Goal: Information Seeking & Learning: Learn about a topic

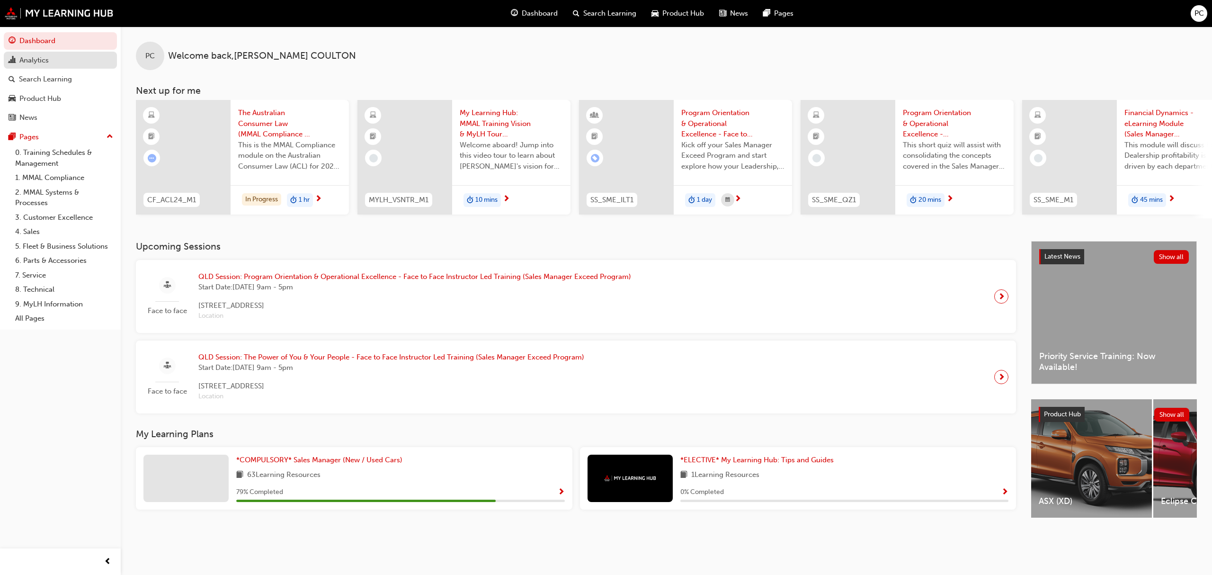
click at [48, 63] on div "Analytics" at bounding box center [33, 60] width 29 height 11
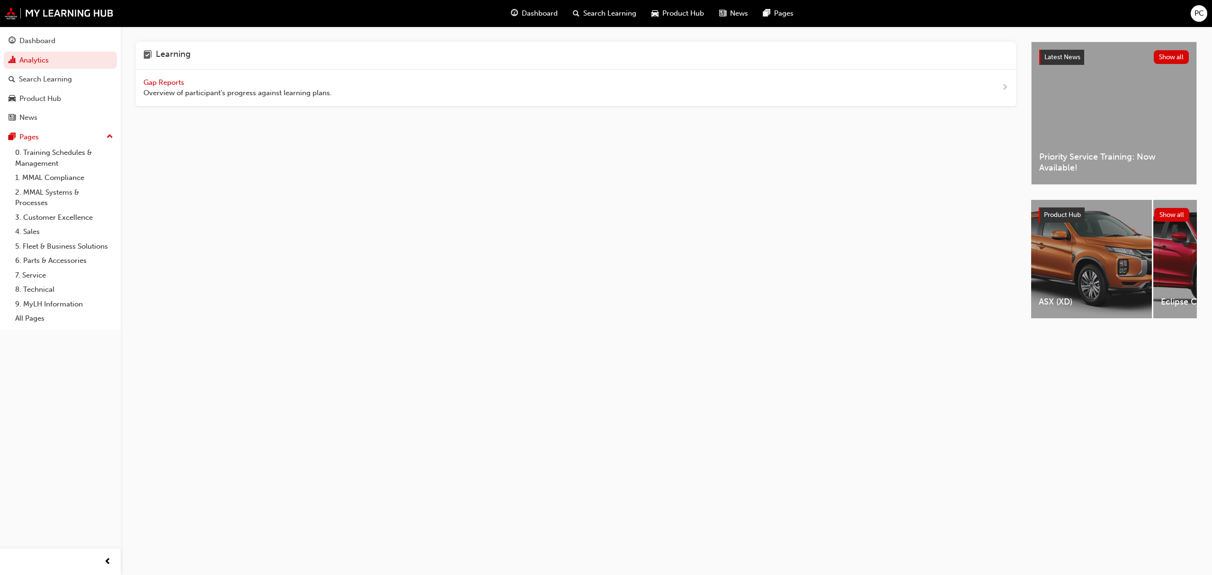
click at [173, 82] on span "Gap Reports" at bounding box center [164, 82] width 43 height 9
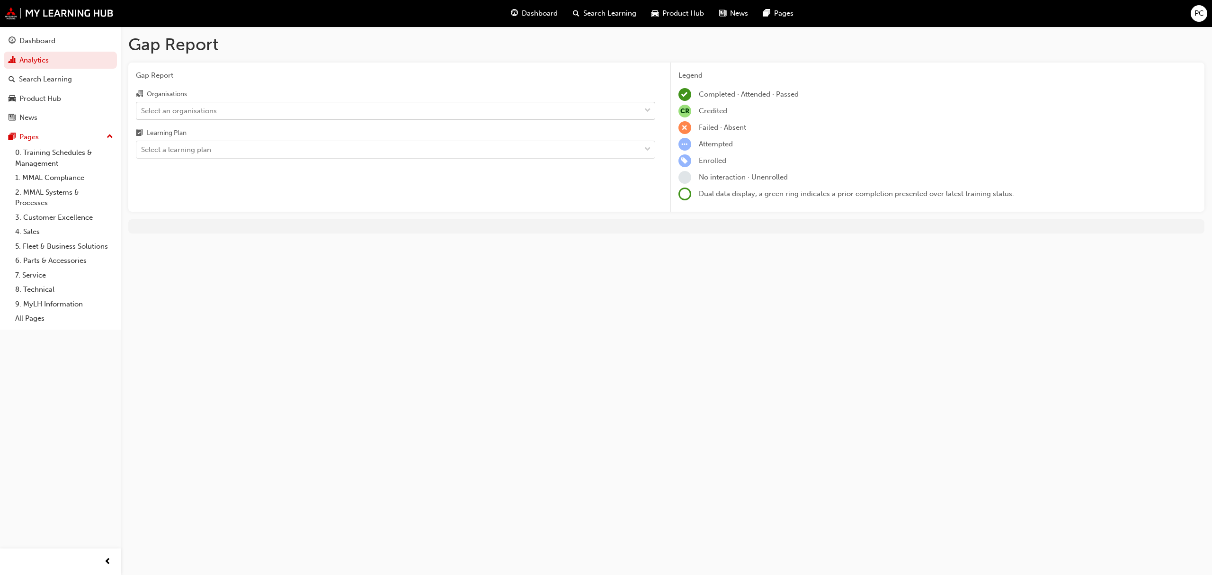
click at [650, 112] on div at bounding box center [648, 110] width 14 height 17
click at [142, 112] on input "Organisations Select an organisations" at bounding box center [141, 110] width 1 height 8
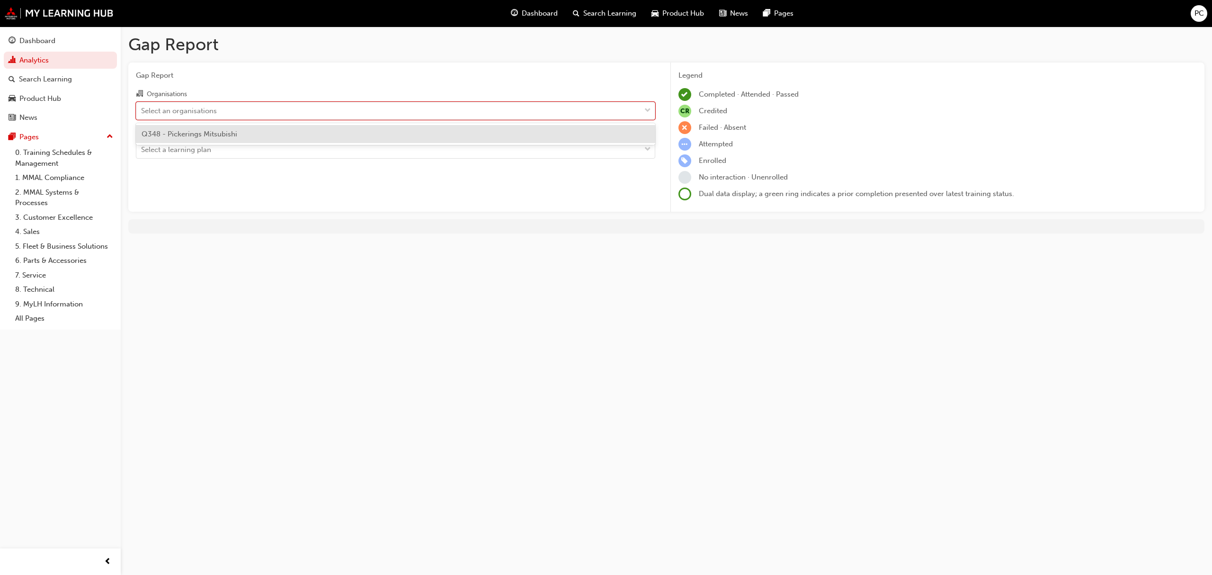
click at [436, 135] on div "Q348 - Pickerings Mitsubishi" at bounding box center [395, 134] width 519 height 18
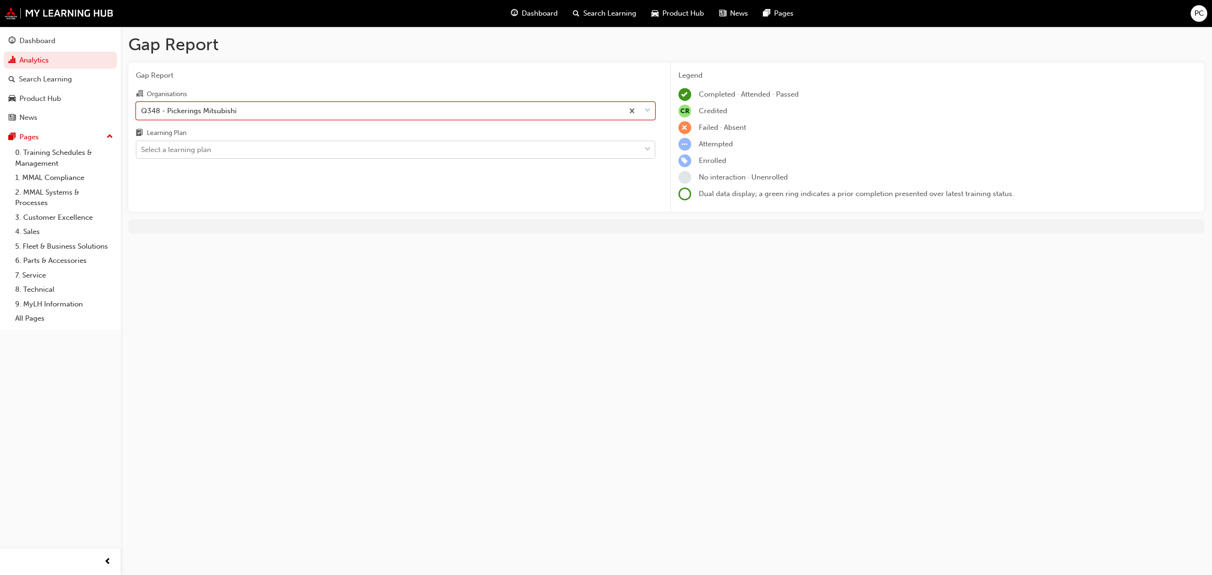
click at [650, 151] on span "down-icon" at bounding box center [647, 149] width 7 height 12
click at [142, 151] on input "Learning Plan Select a learning plan" at bounding box center [141, 149] width 1 height 8
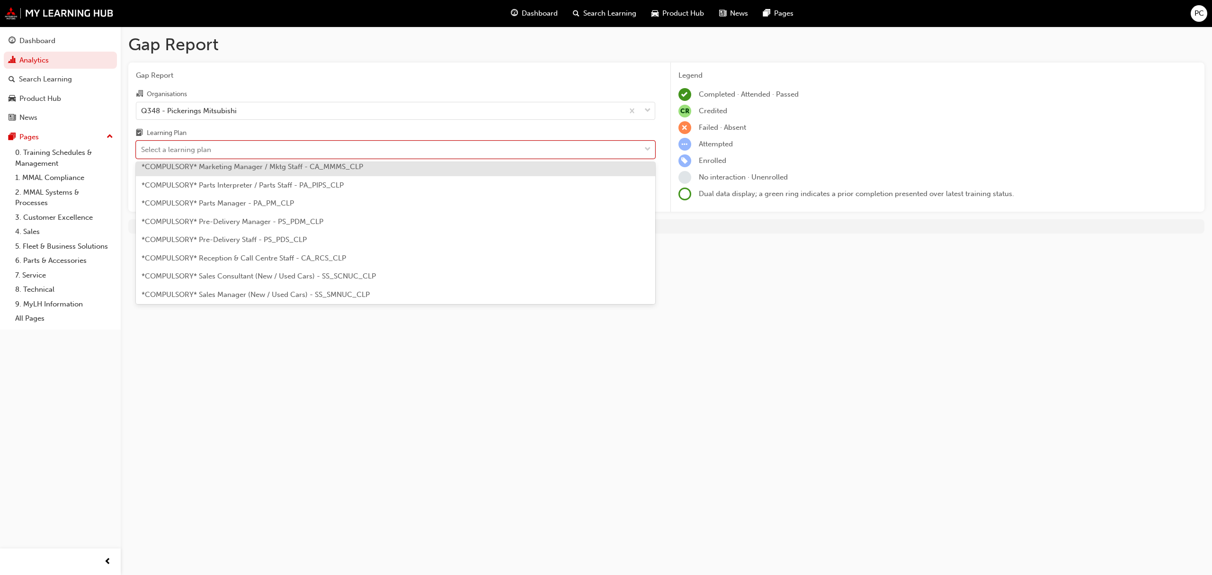
scroll to position [189, 0]
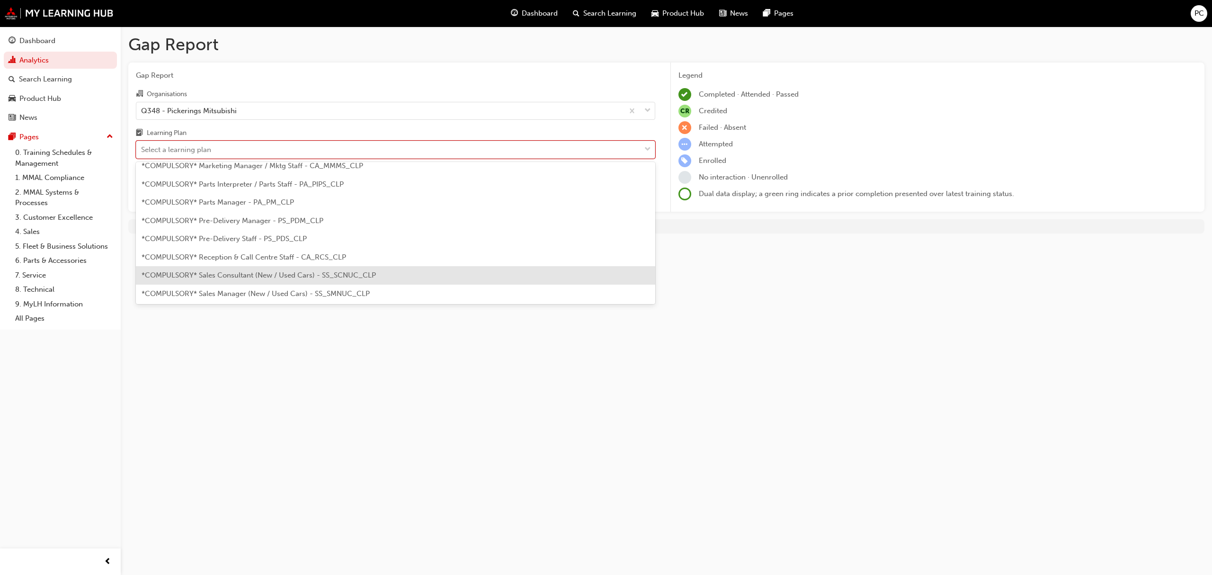
click at [389, 272] on div "*COMPULSORY* Sales Consultant (New / Used Cars) - SS_SCNUC_CLP" at bounding box center [395, 275] width 519 height 18
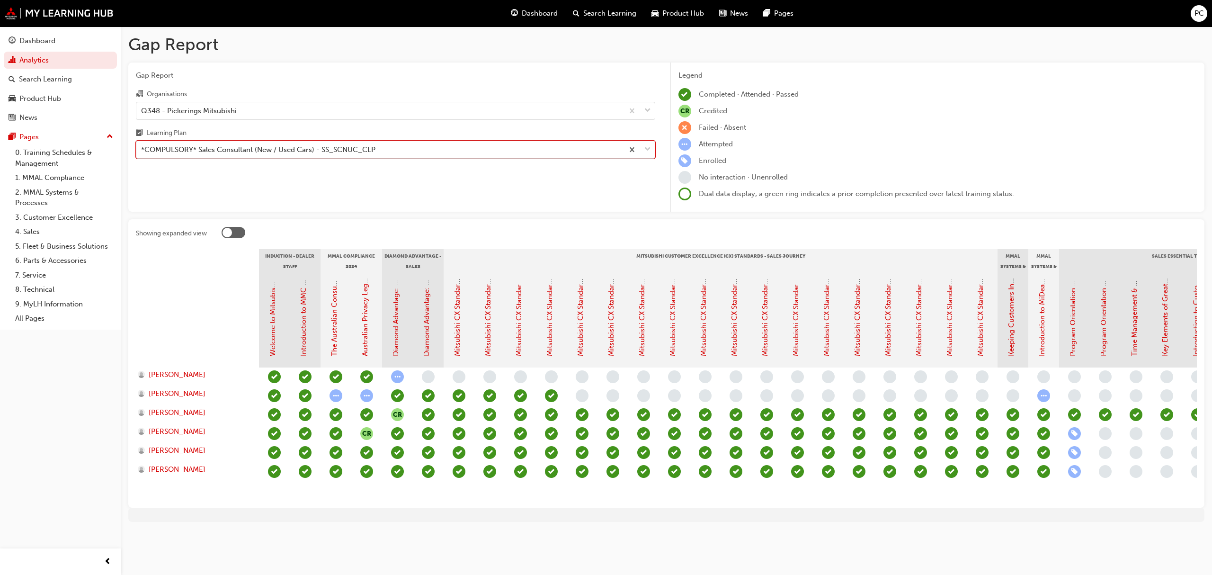
click at [644, 146] on span "down-icon" at bounding box center [647, 149] width 7 height 12
click at [142, 146] on input "Learning Plan option *COMPULSORY* Sales Consultant (New / Used Cars) - SS_SCNUC…" at bounding box center [141, 149] width 1 height 8
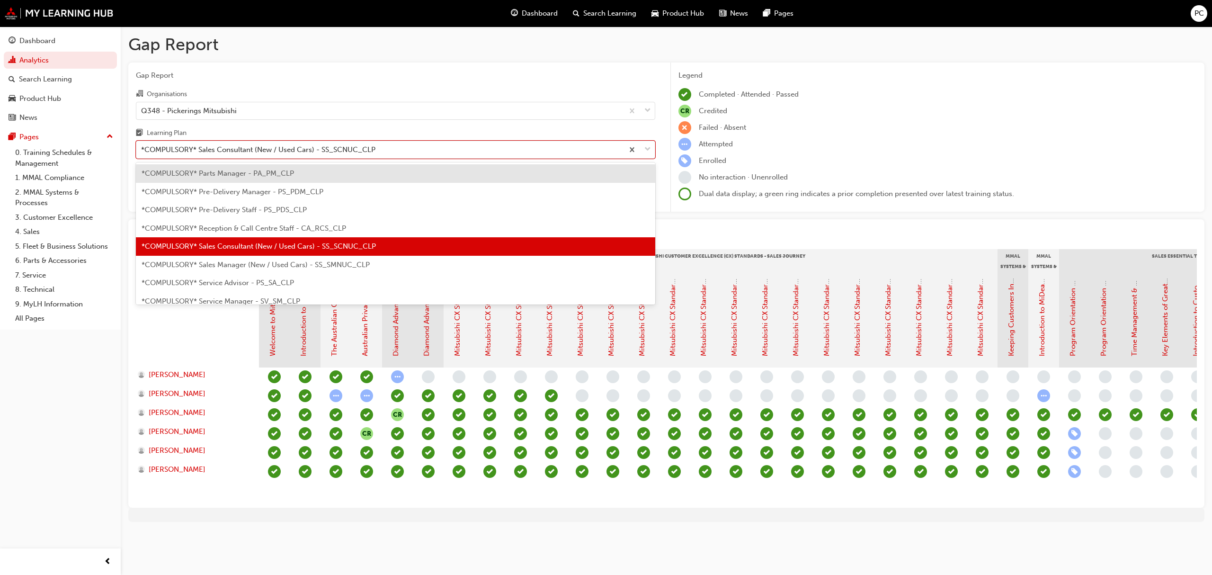
scroll to position [239, 0]
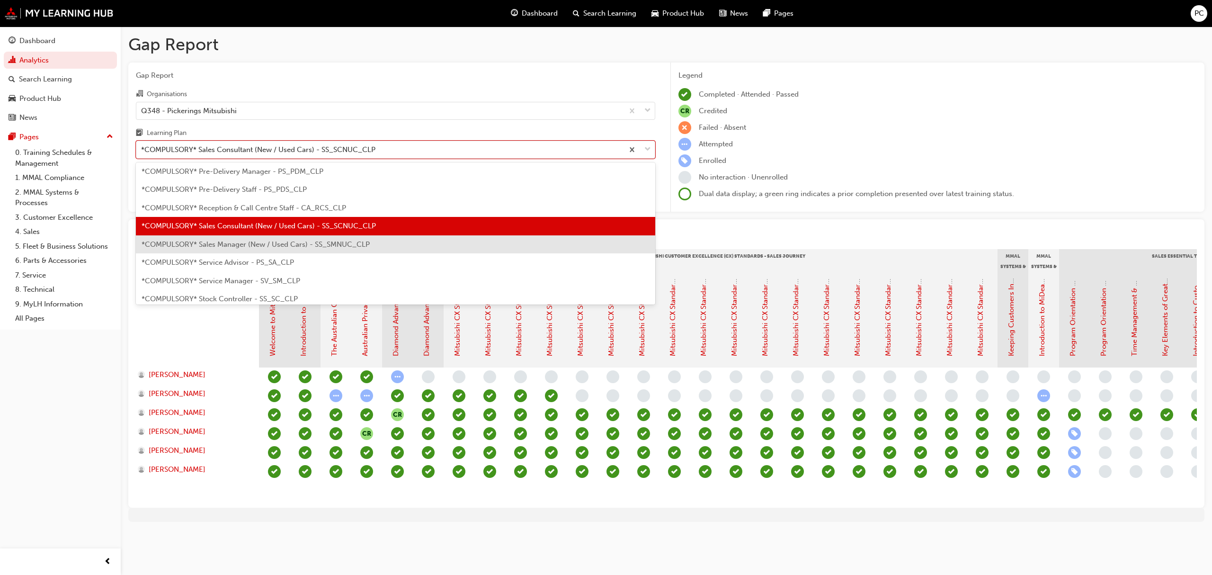
click at [328, 243] on span "*COMPULSORY* Sales Manager (New / Used Cars) - SS_SMNUC_CLP" at bounding box center [256, 244] width 228 height 9
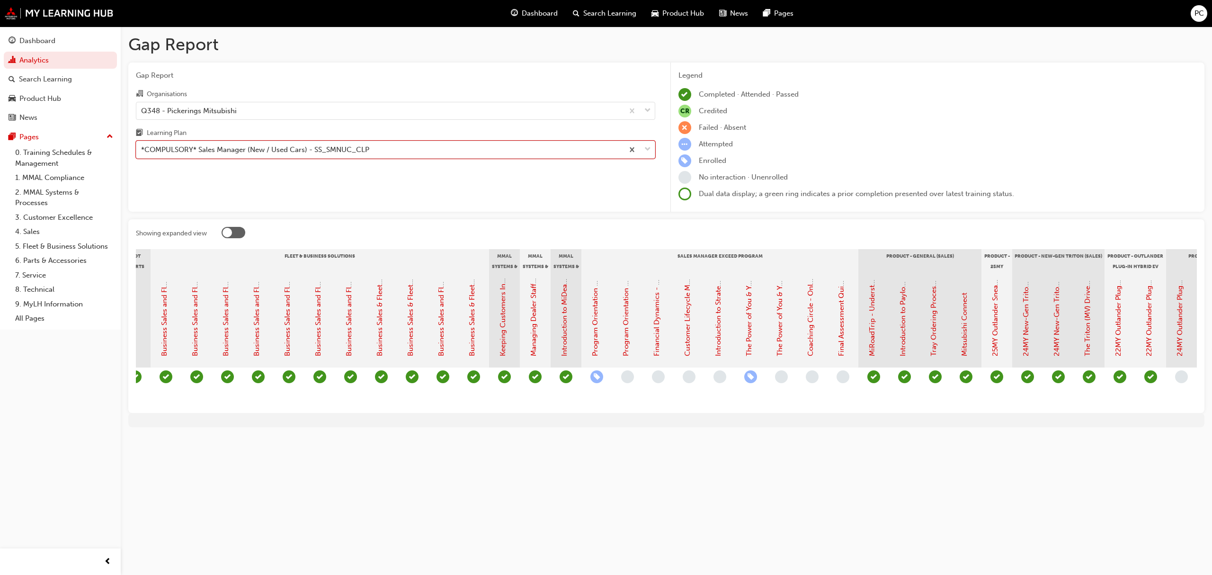
scroll to position [0, 876]
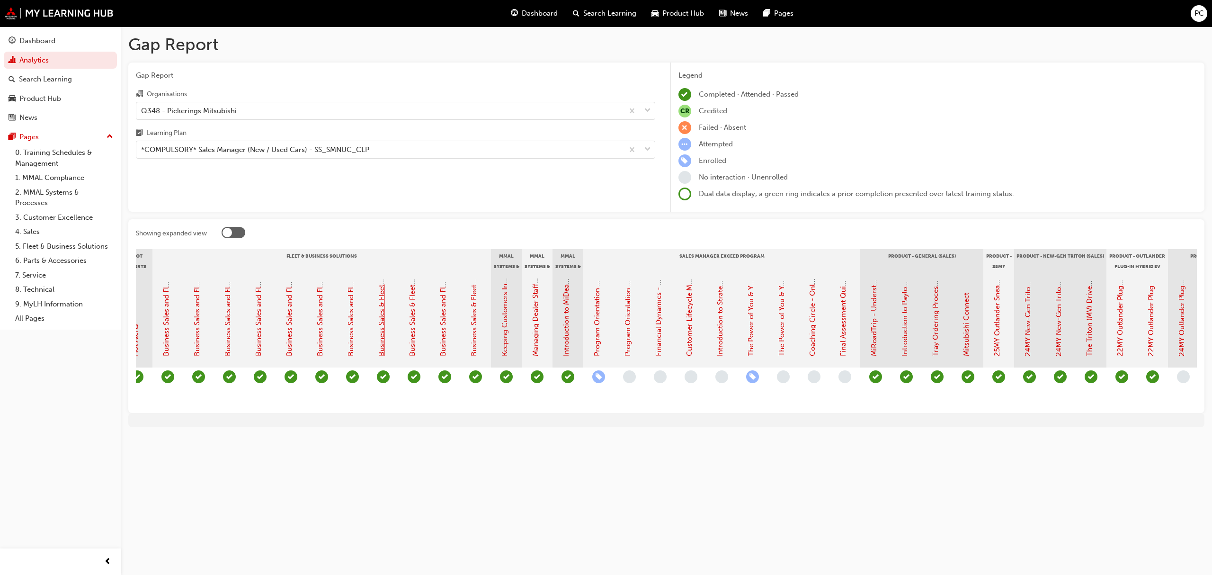
click at [381, 324] on link "Business Sales & Fleet Solutions Module 7: Additional Product – MiDiamond Fleet…" at bounding box center [381, 209] width 9 height 293
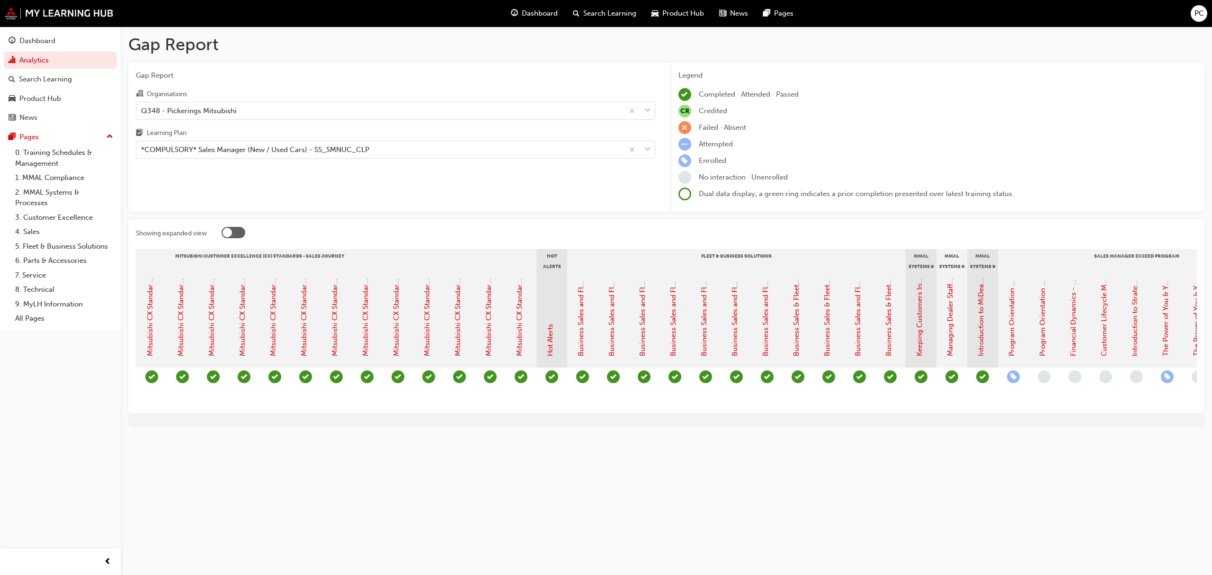
scroll to position [0, 517]
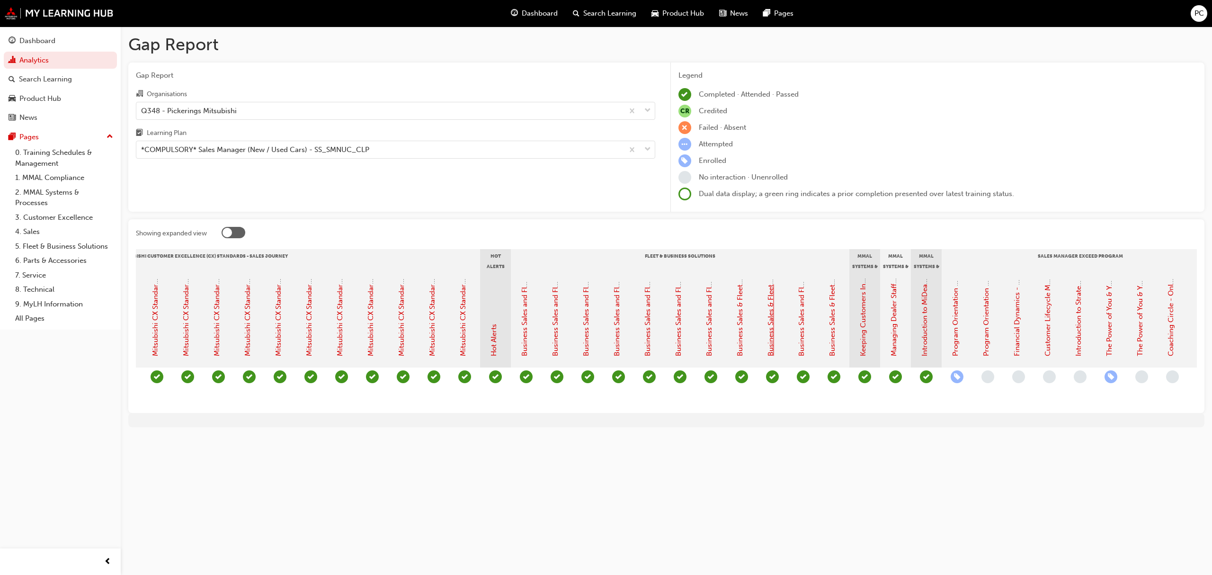
click at [771, 329] on link "Business Sales & Fleet Solutions Module 8: Selling MiDiamond Fleet Leasing" at bounding box center [770, 232] width 9 height 247
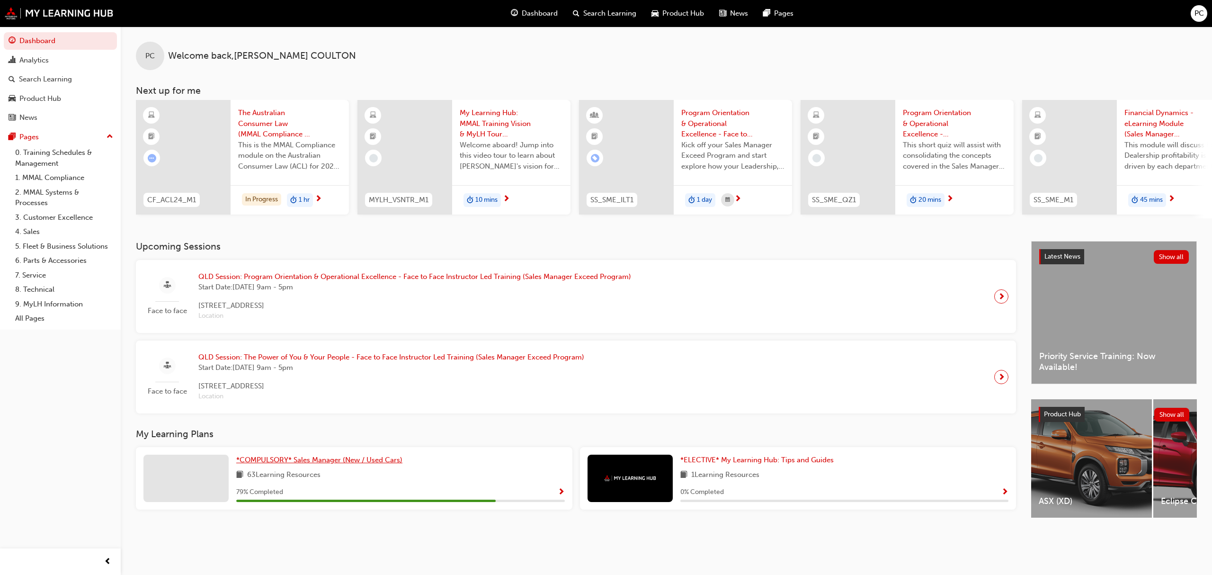
click at [375, 463] on span "*COMPULSORY* Sales Manager (New / Used Cars)" at bounding box center [319, 459] width 166 height 9
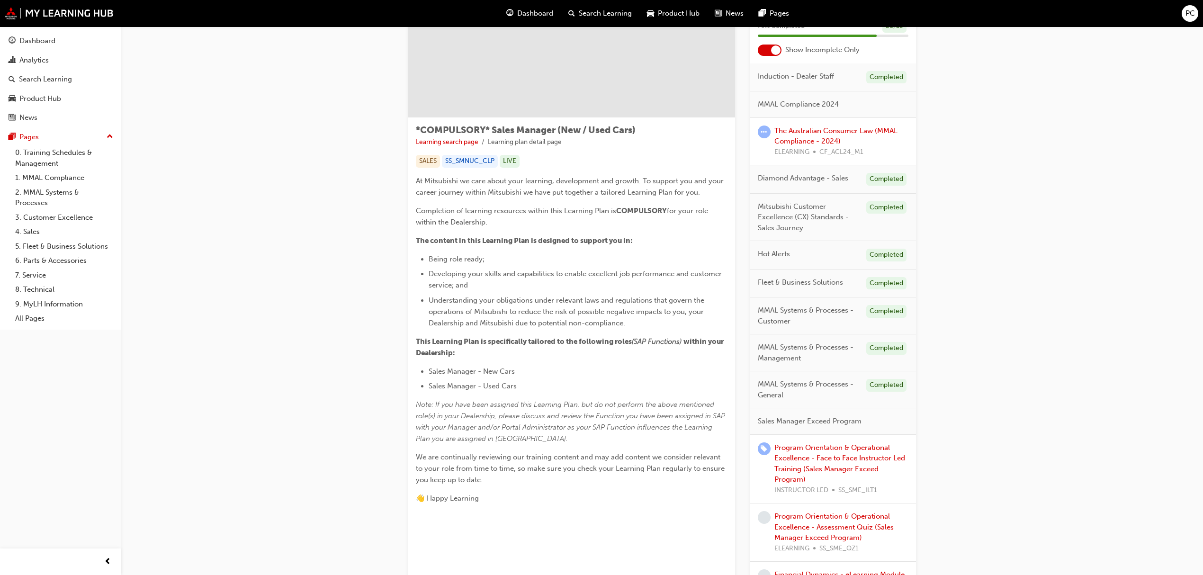
scroll to position [62, 0]
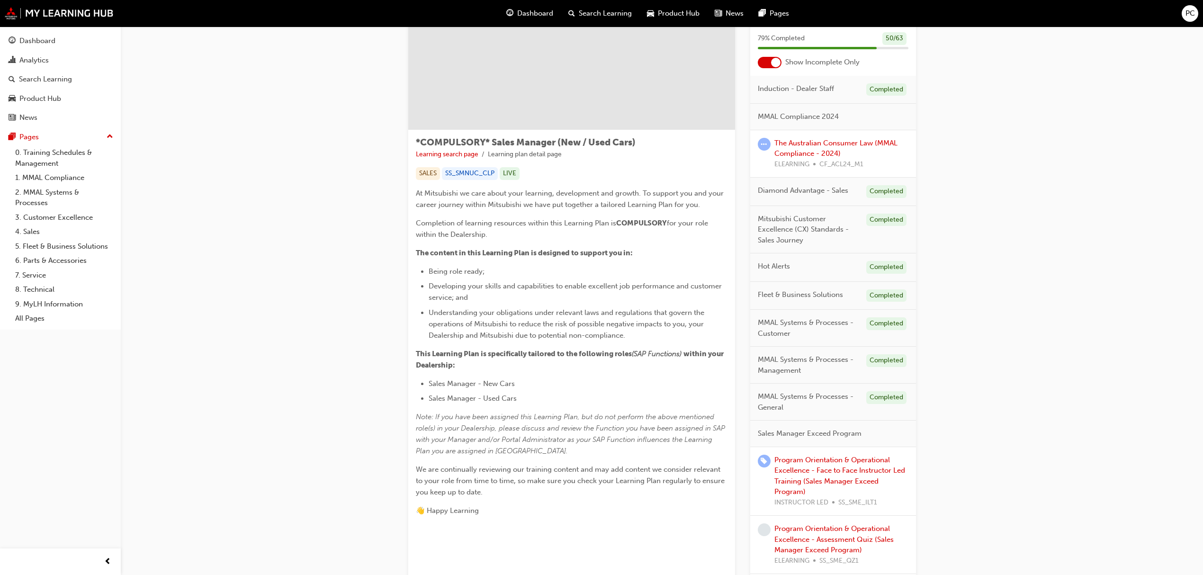
click at [766, 62] on div at bounding box center [769, 62] width 24 height 11
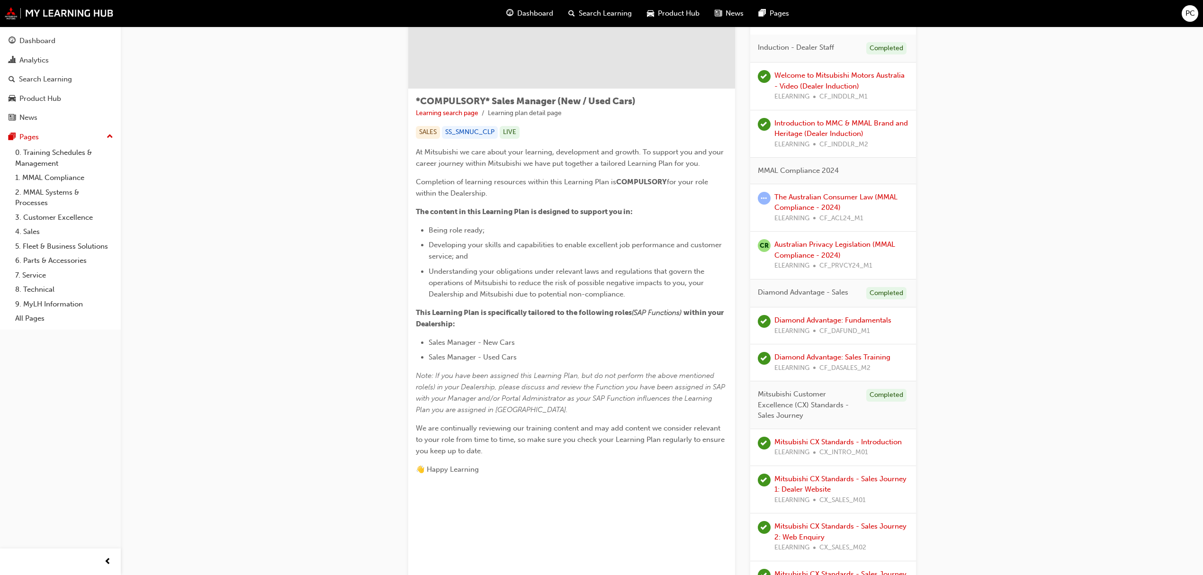
scroll to position [125, 0]
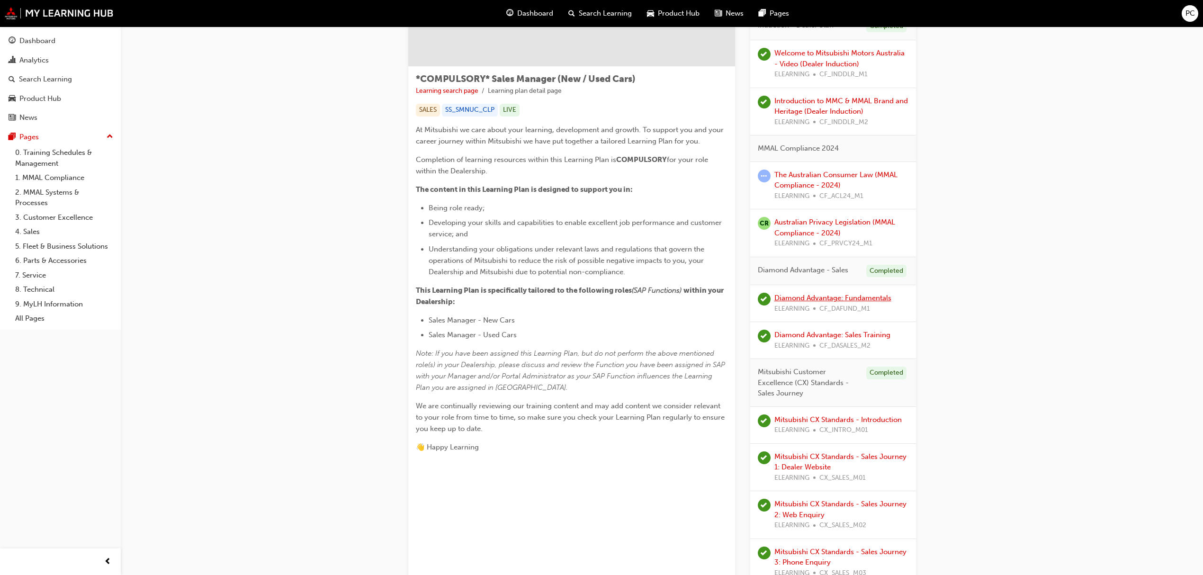
click at [875, 300] on link "Diamond Advantage: Fundamentals" at bounding box center [832, 298] width 117 height 9
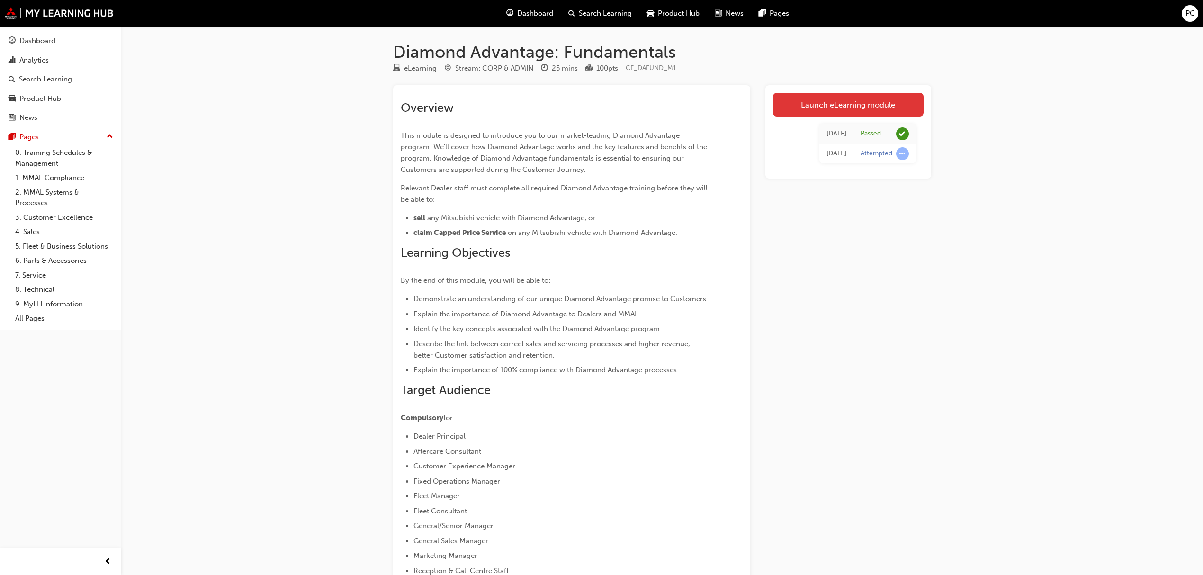
click at [851, 106] on link "Launch eLearning module" at bounding box center [848, 105] width 151 height 24
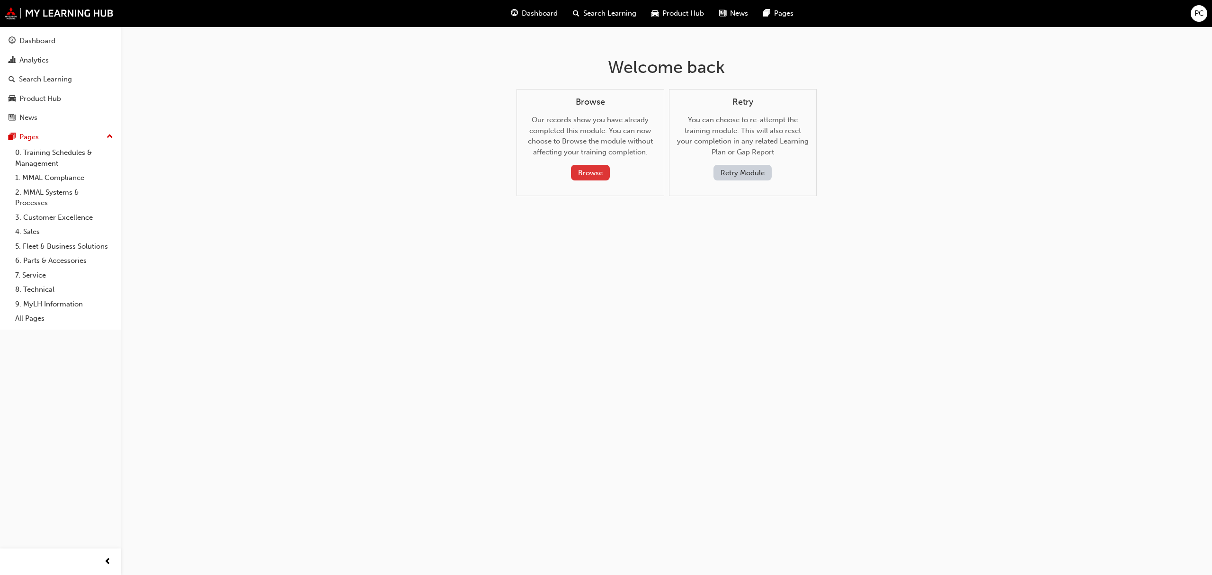
click at [589, 168] on button "Browse" at bounding box center [590, 173] width 39 height 16
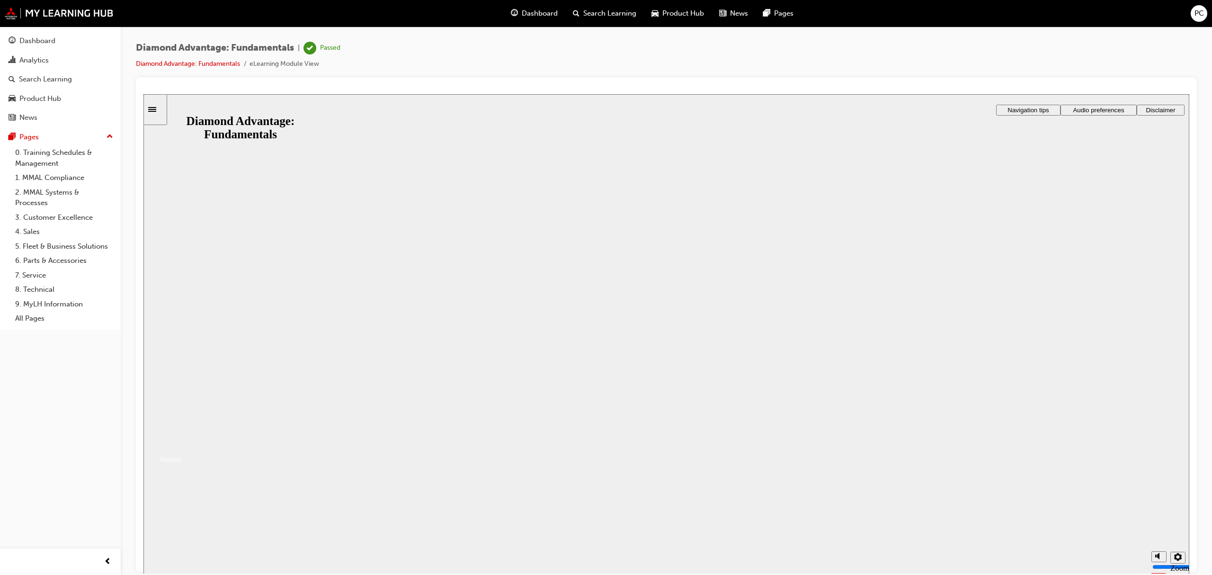
click at [181, 463] on div "Restart" at bounding box center [166, 458] width 27 height 7
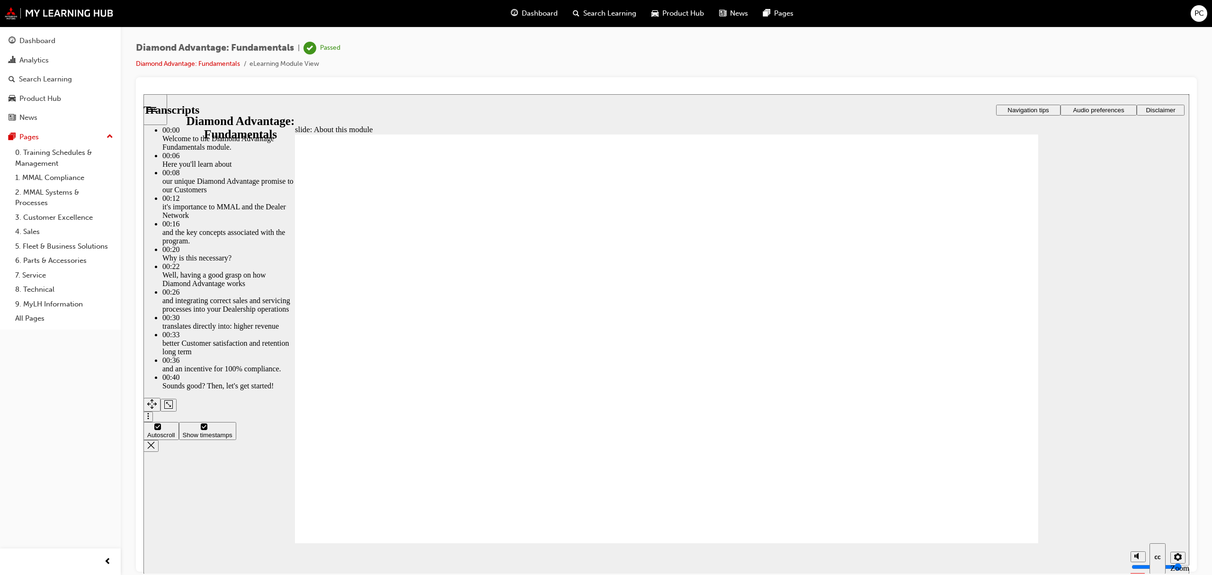
type input "11"
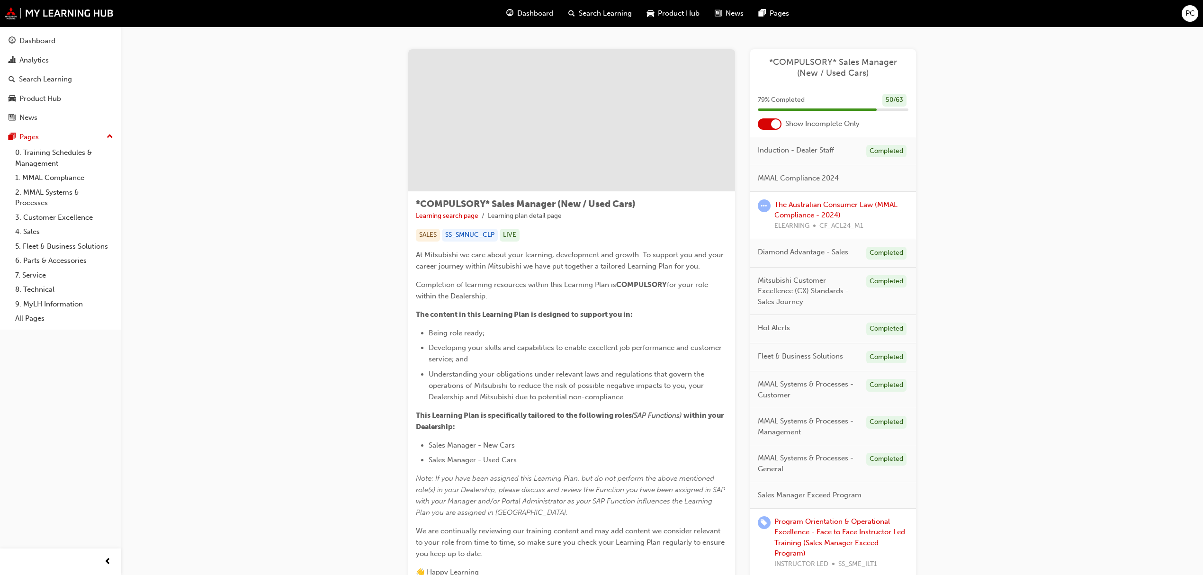
click at [767, 126] on div at bounding box center [769, 123] width 24 height 11
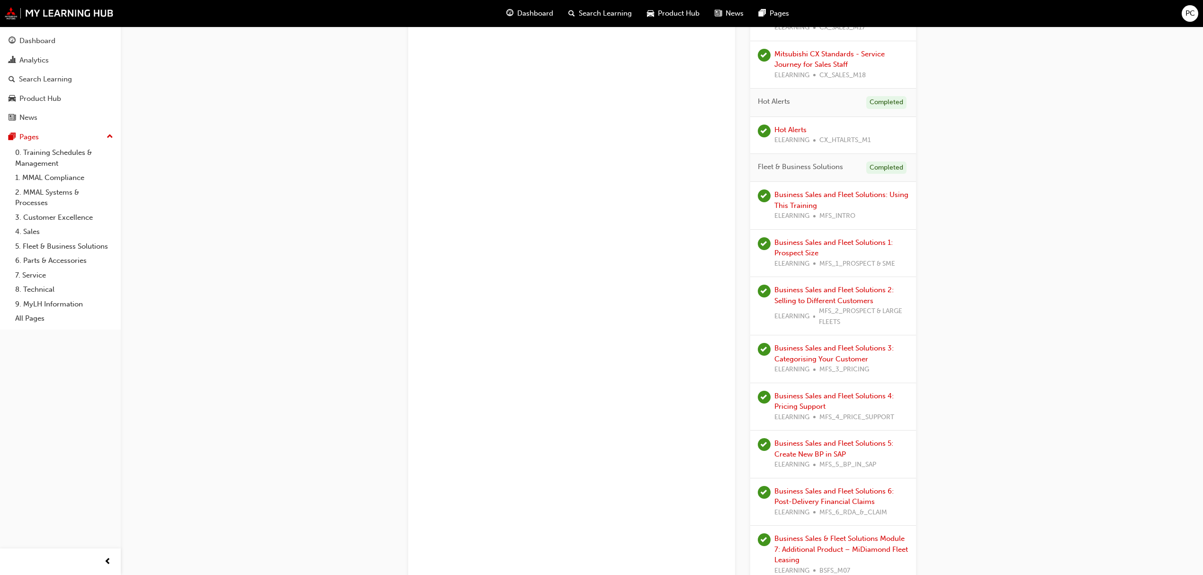
scroll to position [1326, 0]
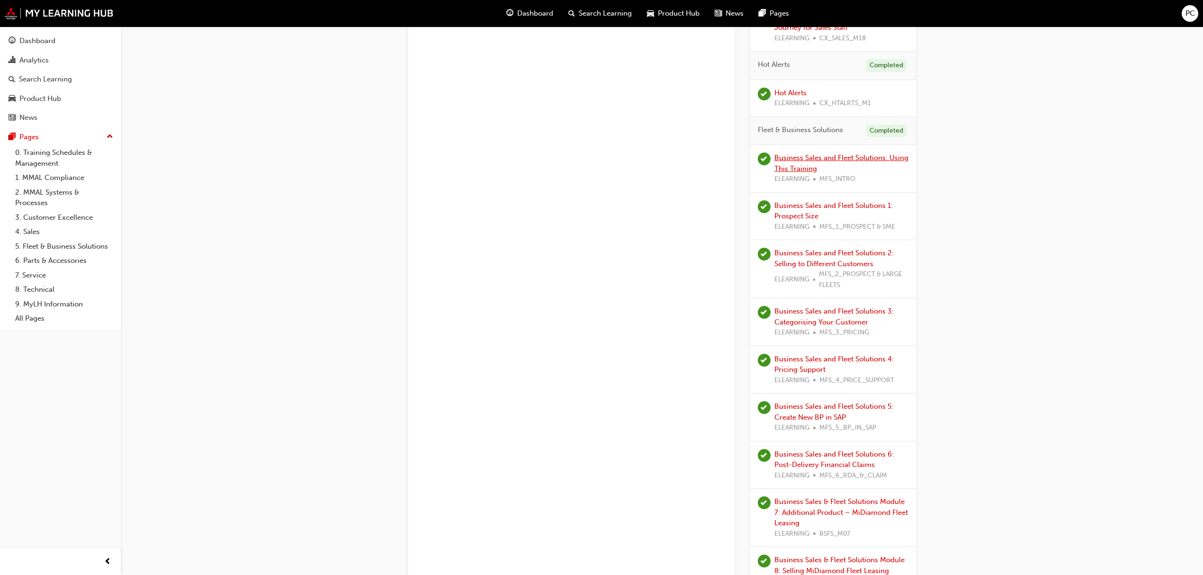
click at [813, 169] on link "Business Sales and Fleet Solutions: Using This Training" at bounding box center [841, 162] width 134 height 19
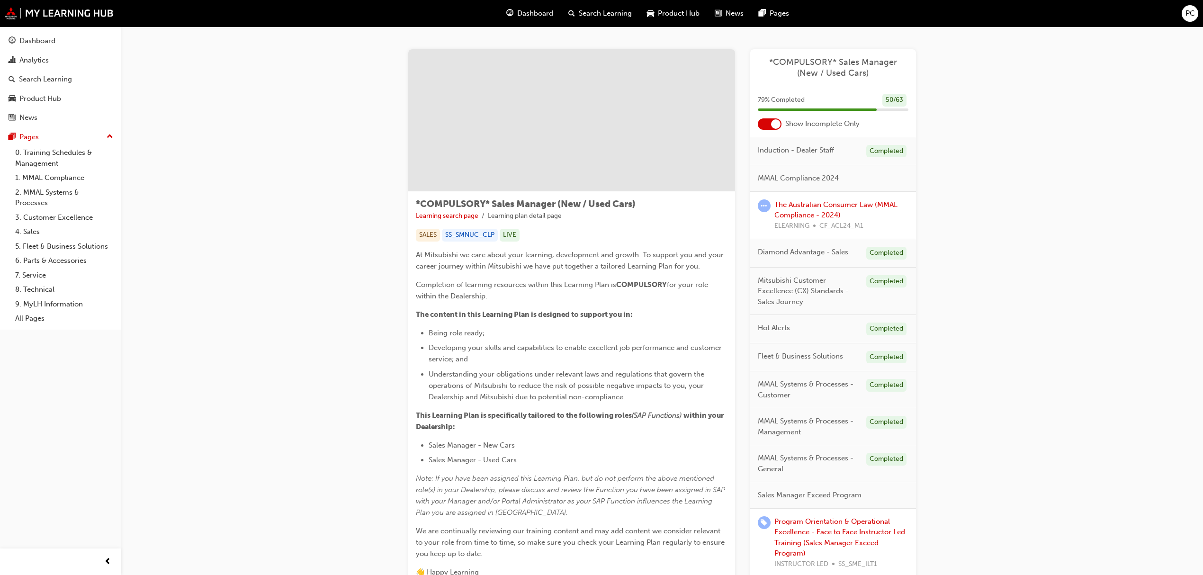
click at [761, 125] on div at bounding box center [769, 123] width 24 height 11
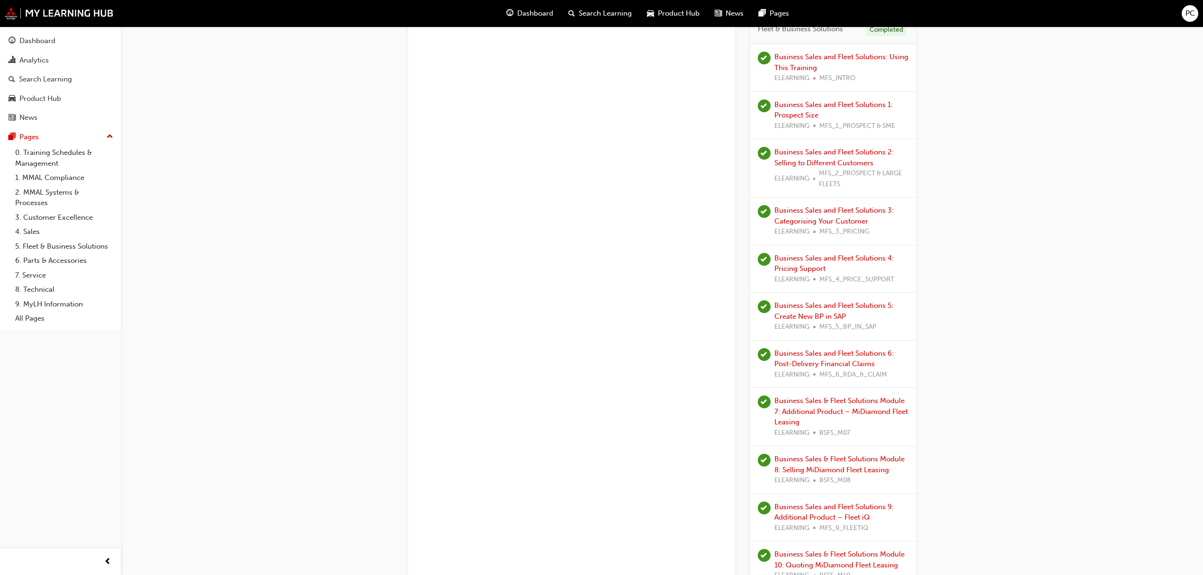
scroll to position [1515, 0]
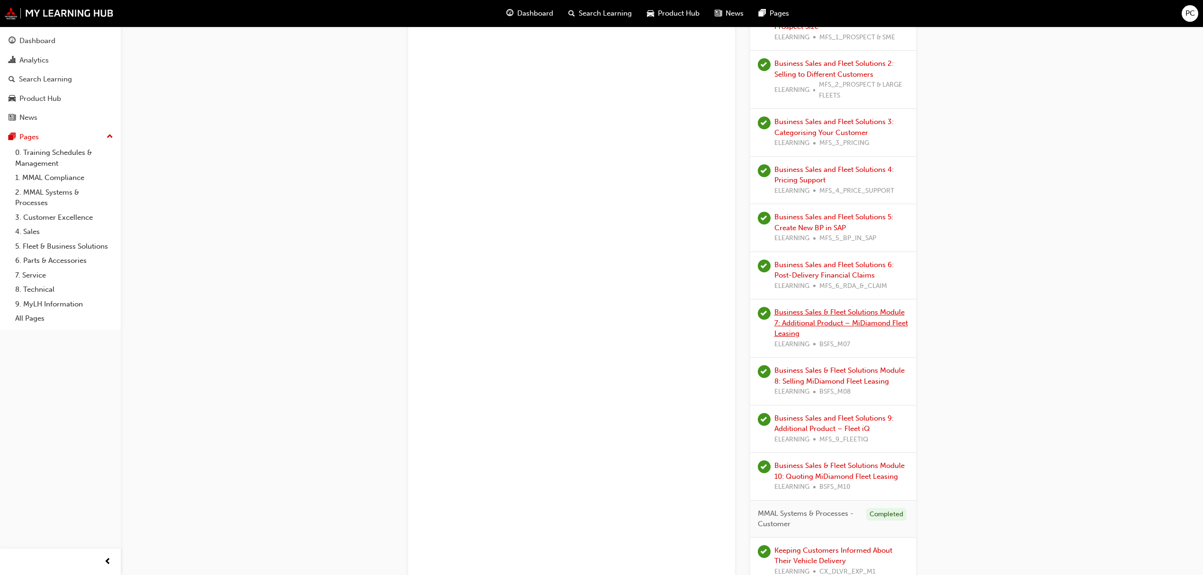
click at [851, 326] on link "Business Sales & Fleet Solutions Module 7: Additional Product – MiDiamond Fleet…" at bounding box center [841, 323] width 134 height 30
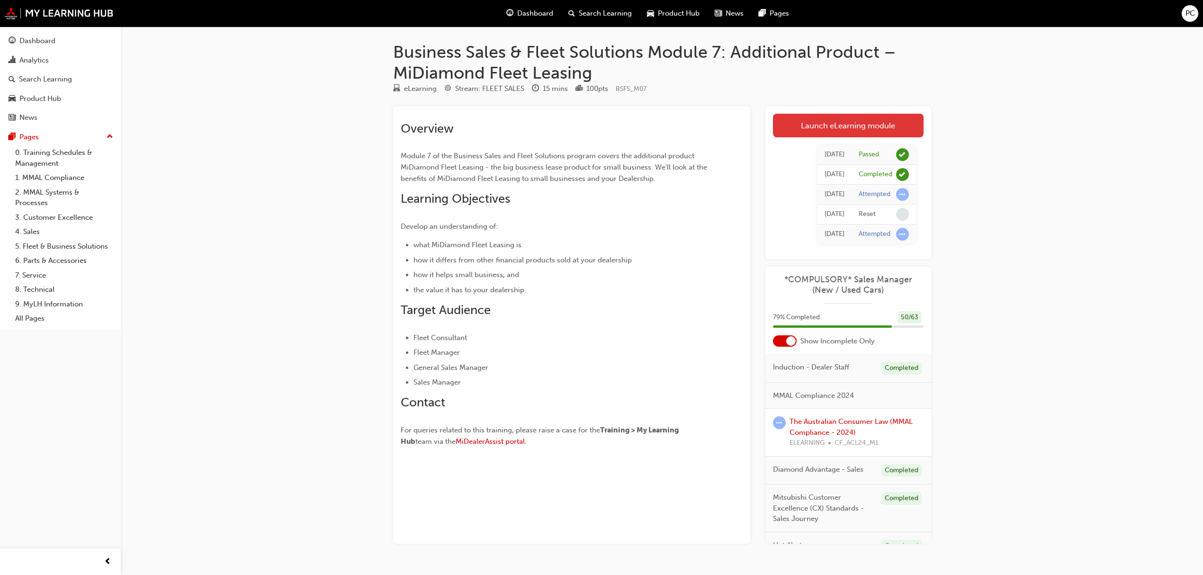
click at [857, 129] on link "Launch eLearning module" at bounding box center [848, 126] width 151 height 24
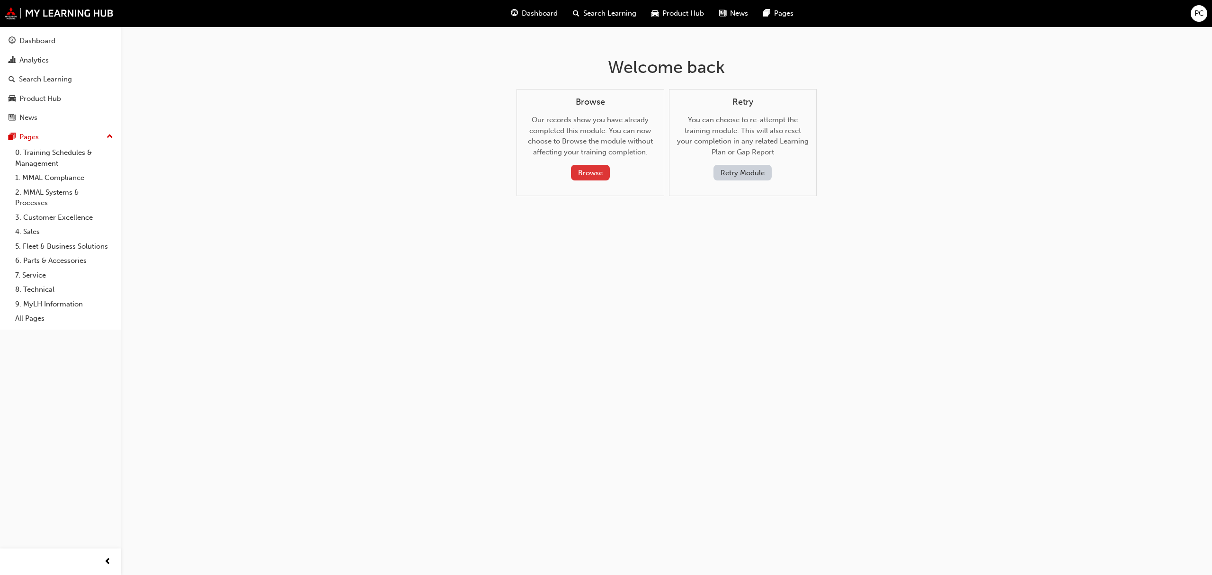
click at [596, 172] on button "Browse" at bounding box center [590, 173] width 39 height 16
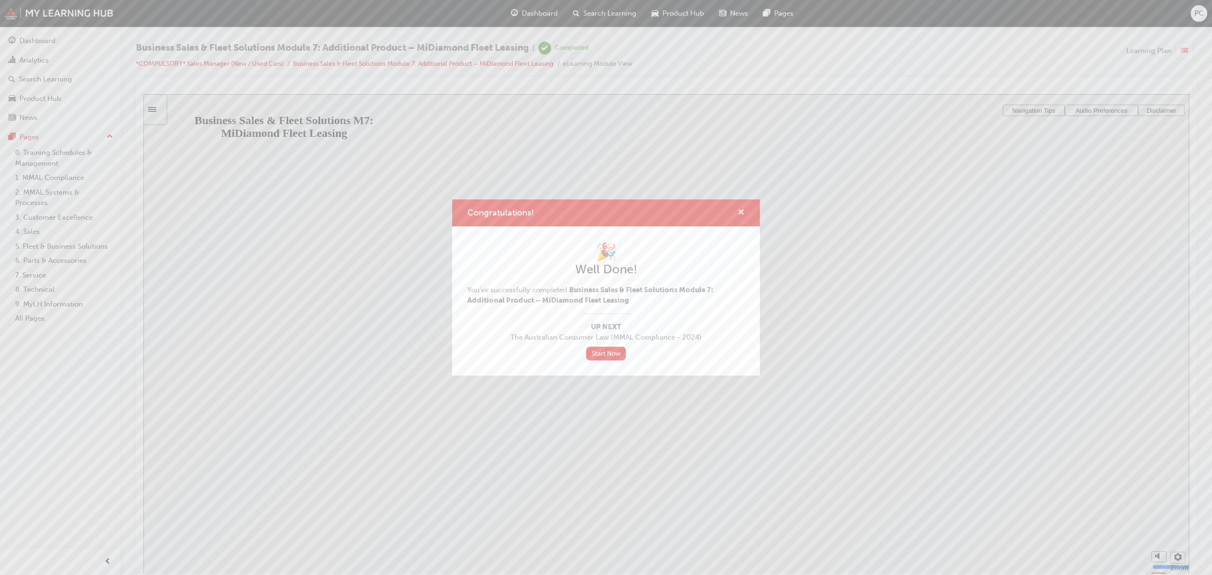
drag, startPoint x: 743, startPoint y: 214, endPoint x: 599, endPoint y: 118, distance: 172.8
click at [743, 214] on span "cross-icon" at bounding box center [741, 213] width 7 height 9
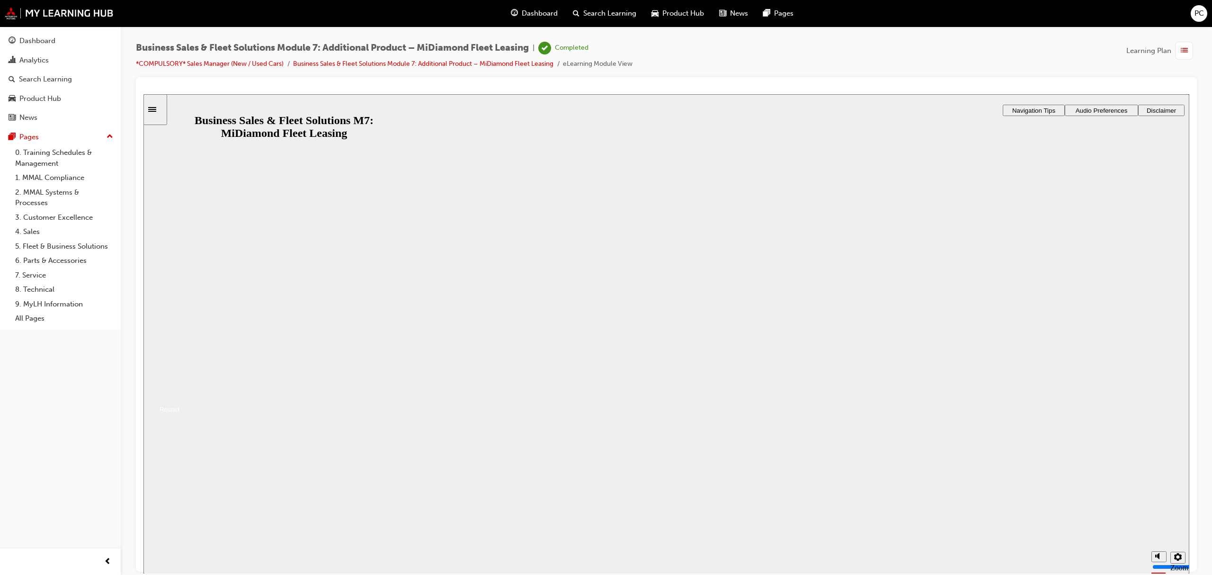
click at [153, 412] on icon "Restart" at bounding box center [150, 409] width 6 height 8
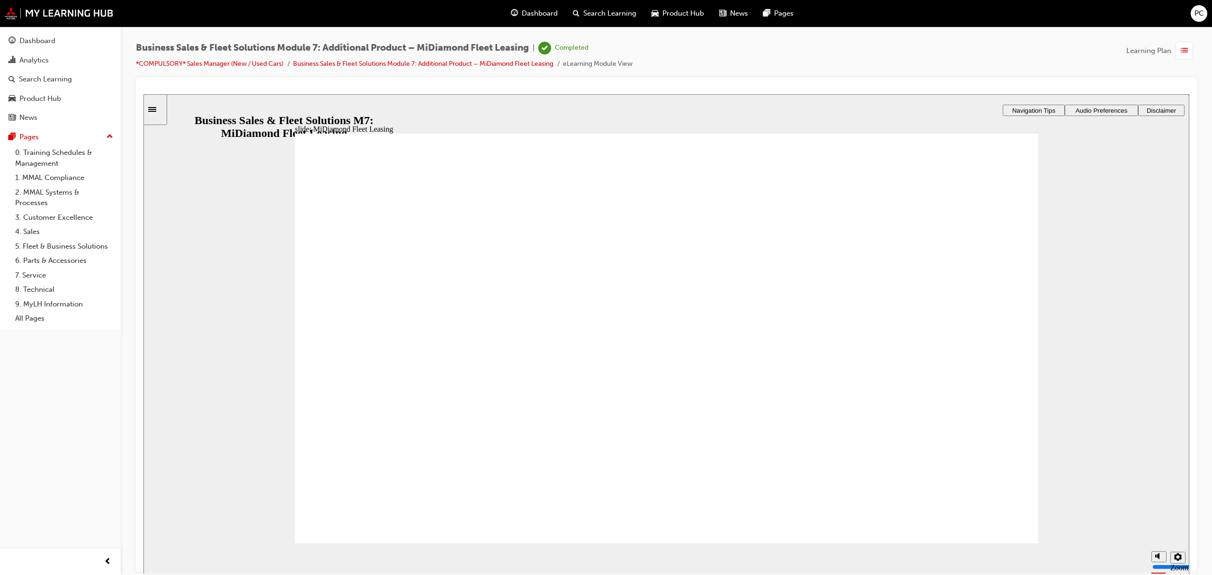
drag, startPoint x: 532, startPoint y: 305, endPoint x: 536, endPoint y: 309, distance: 5.4
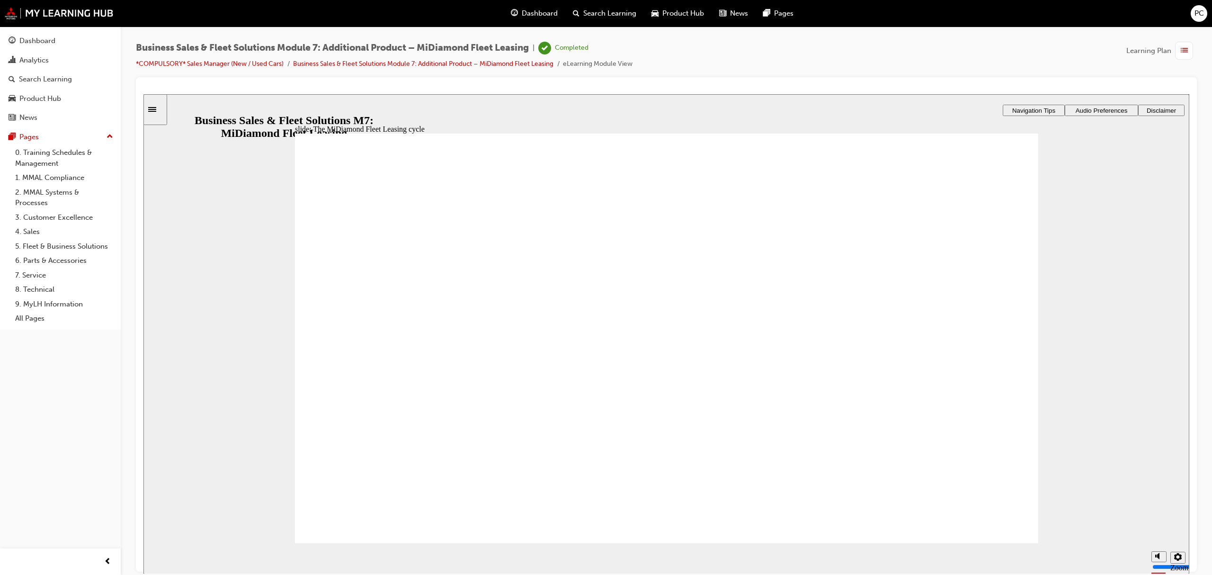
drag, startPoint x: 579, startPoint y: 465, endPoint x: 574, endPoint y: 466, distance: 5.8
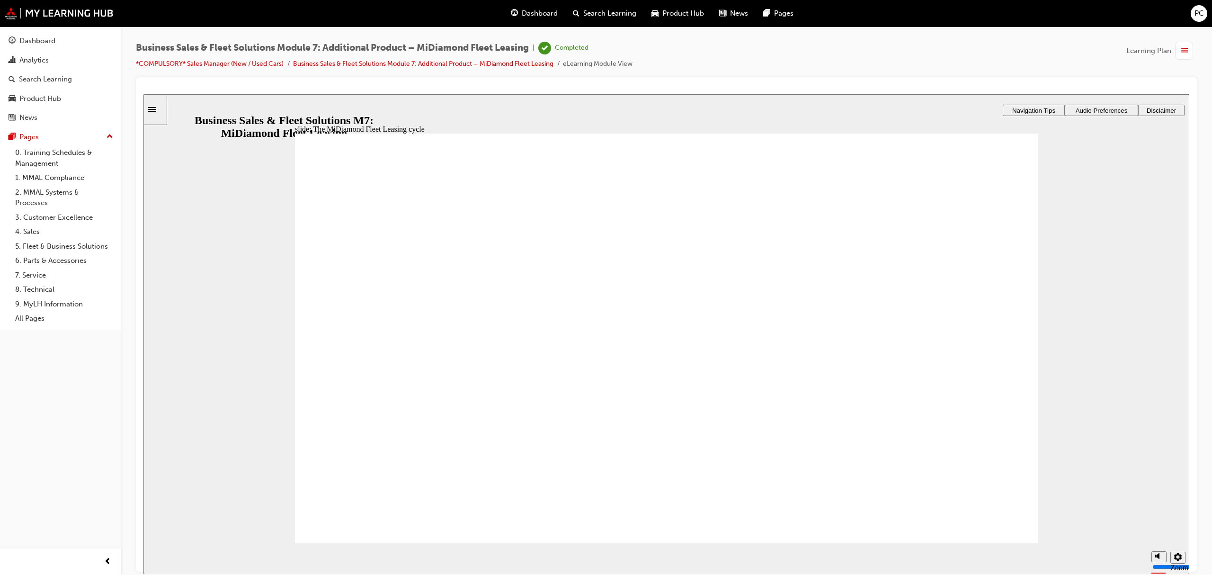
drag, startPoint x: 480, startPoint y: 517, endPoint x: 464, endPoint y: 505, distance: 19.5
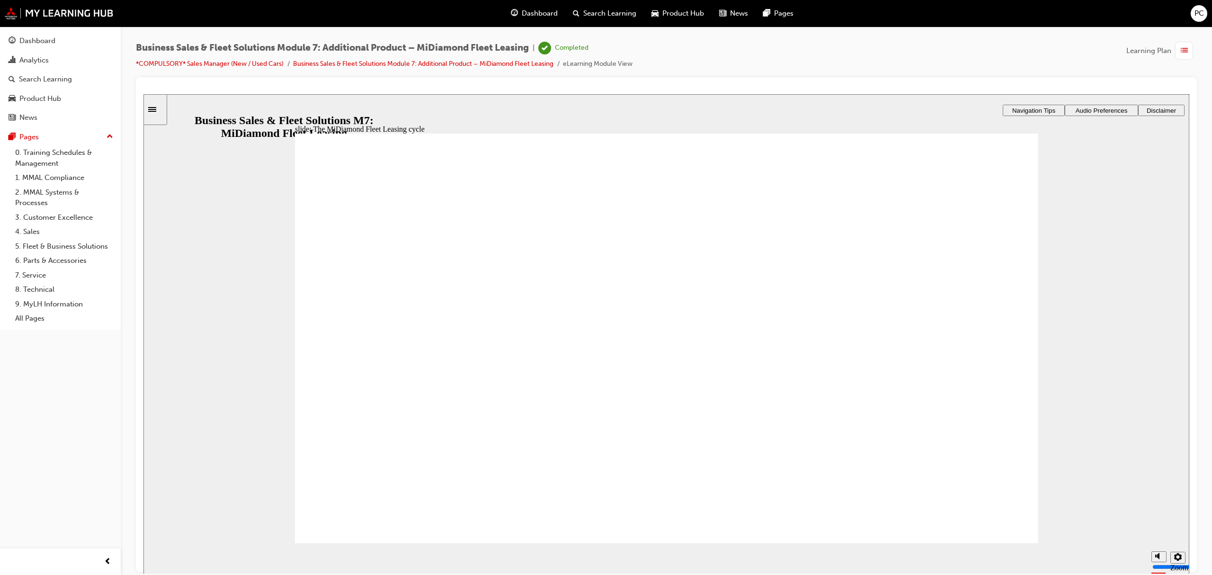
drag, startPoint x: 392, startPoint y: 253, endPoint x: 419, endPoint y: 256, distance: 27.1
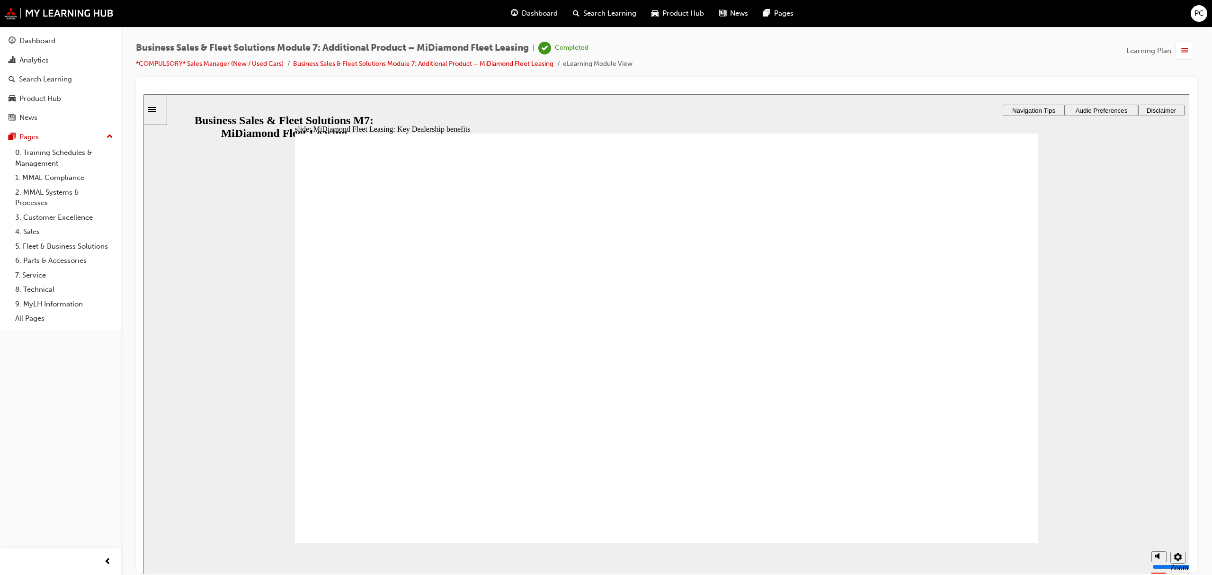
drag, startPoint x: 697, startPoint y: 357, endPoint x: 699, endPoint y: 374, distance: 17.2
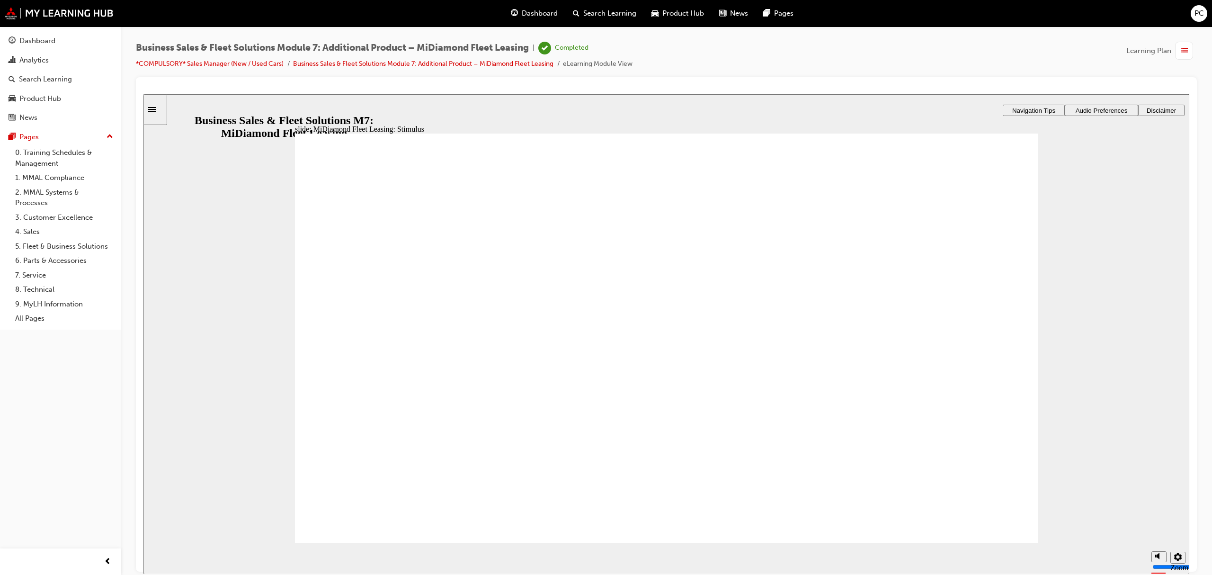
drag, startPoint x: 650, startPoint y: 368, endPoint x: 648, endPoint y: 430, distance: 62.1
